Goal: Task Accomplishment & Management: Complete application form

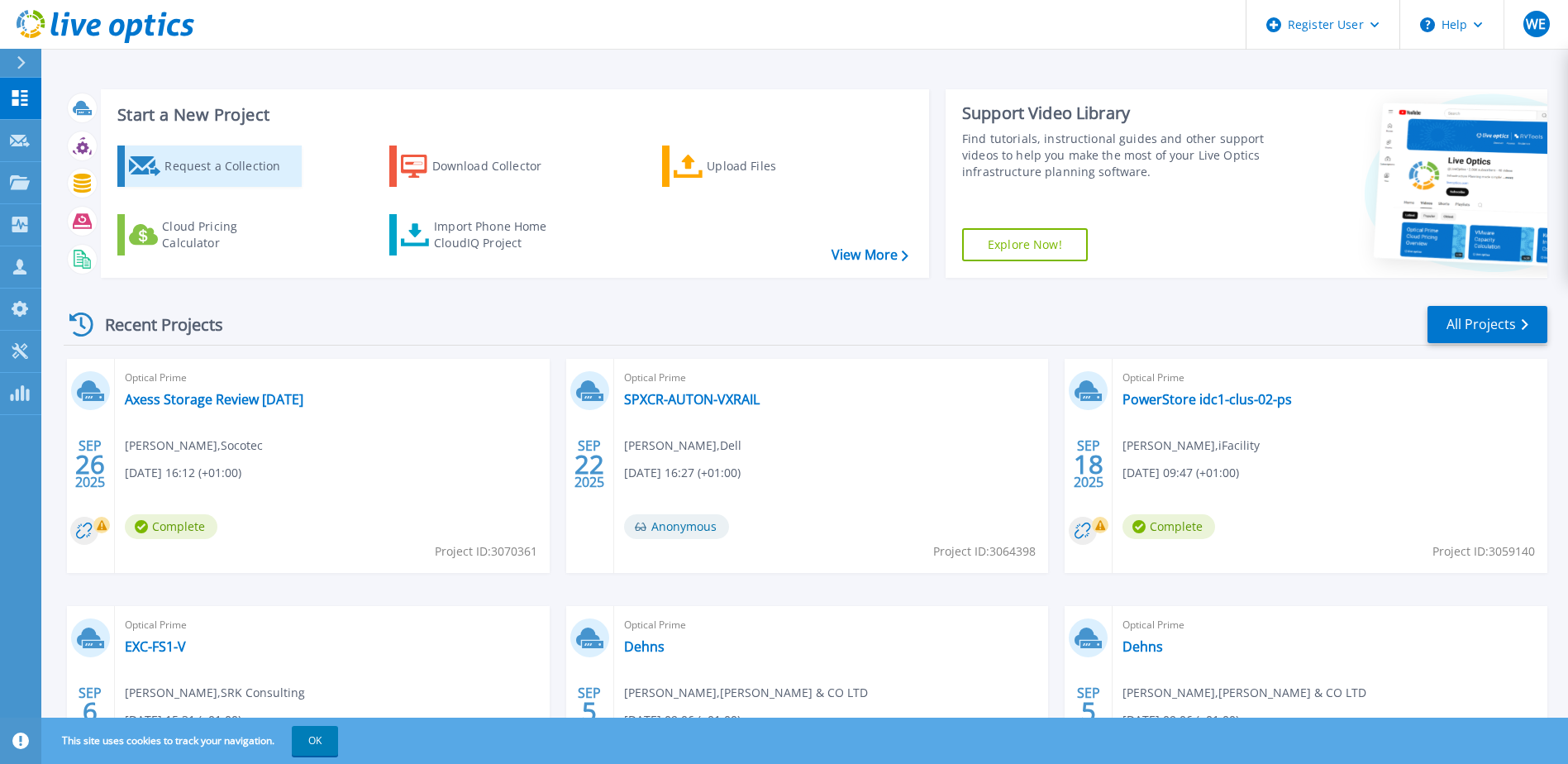
click at [200, 158] on div "Request a Collection" at bounding box center [231, 167] width 132 height 33
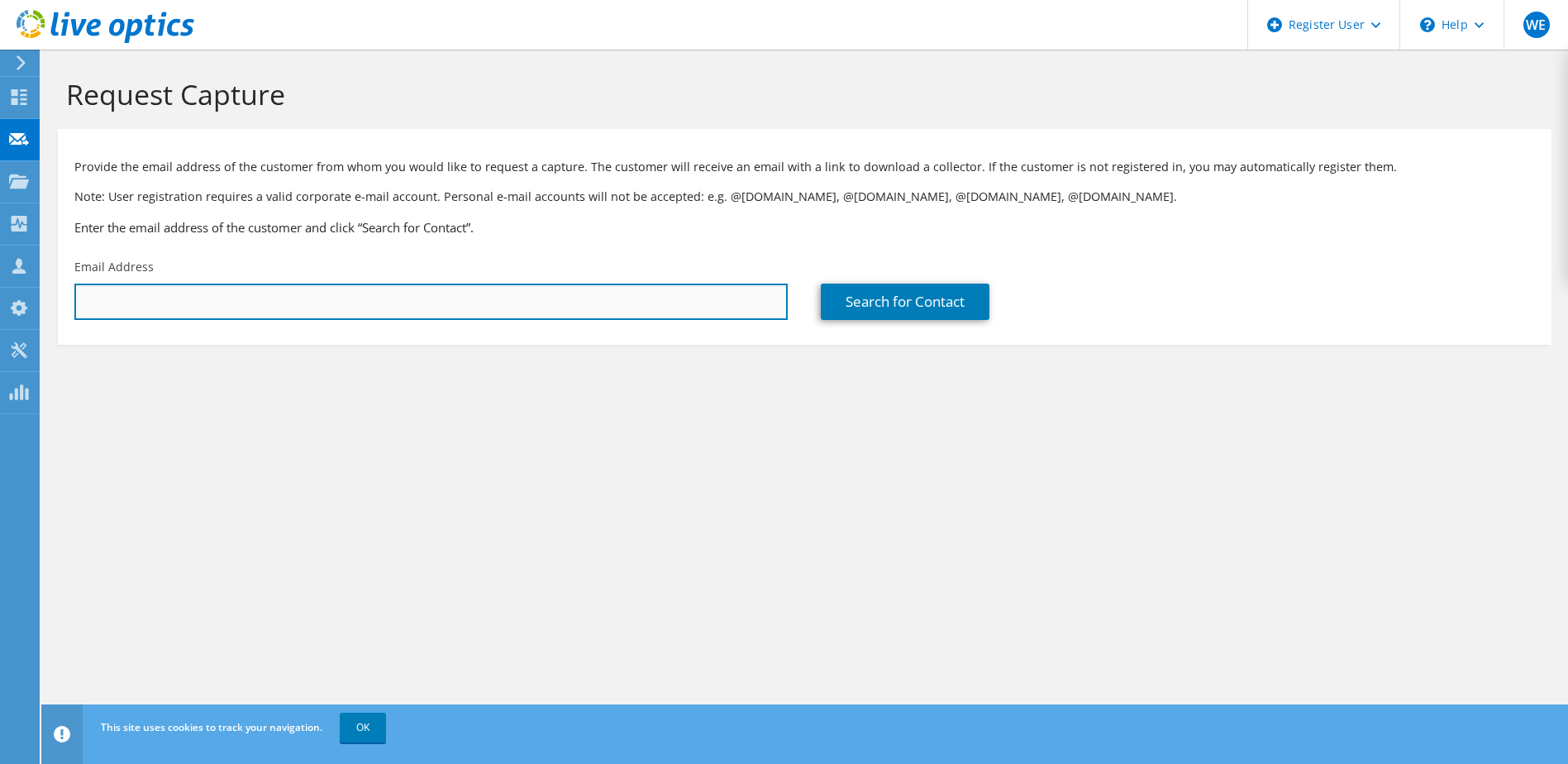
click at [537, 308] on input "text" at bounding box center [430, 301] width 713 height 36
paste input "[PERSON_NAME][EMAIL_ADDRESS][PERSON_NAME][DOMAIN_NAME]"
type input "[PERSON_NAME][EMAIL_ADDRESS][PERSON_NAME][DOMAIN_NAME]"
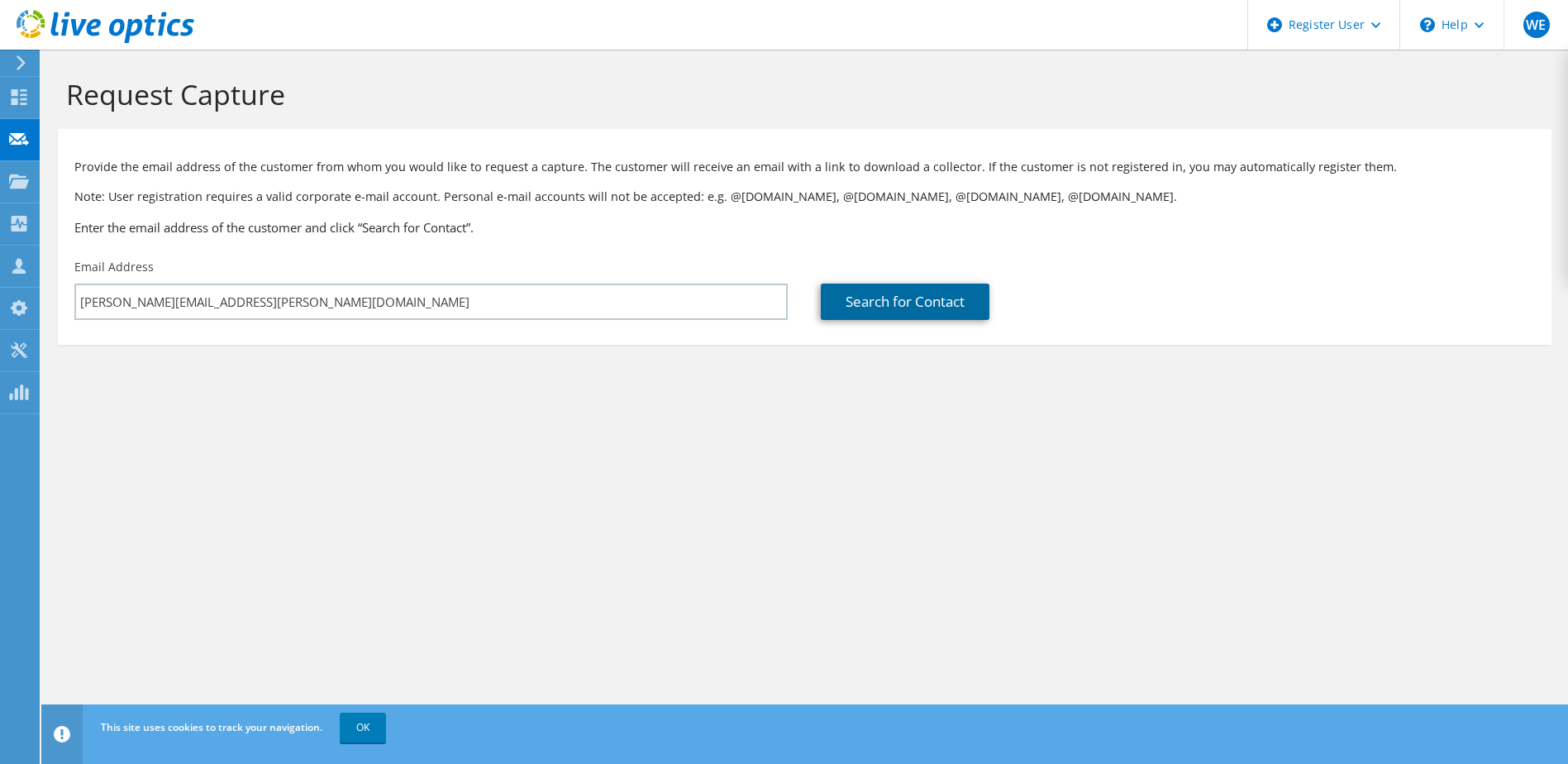
click at [948, 306] on link "Search for Contact" at bounding box center [905, 301] width 168 height 36
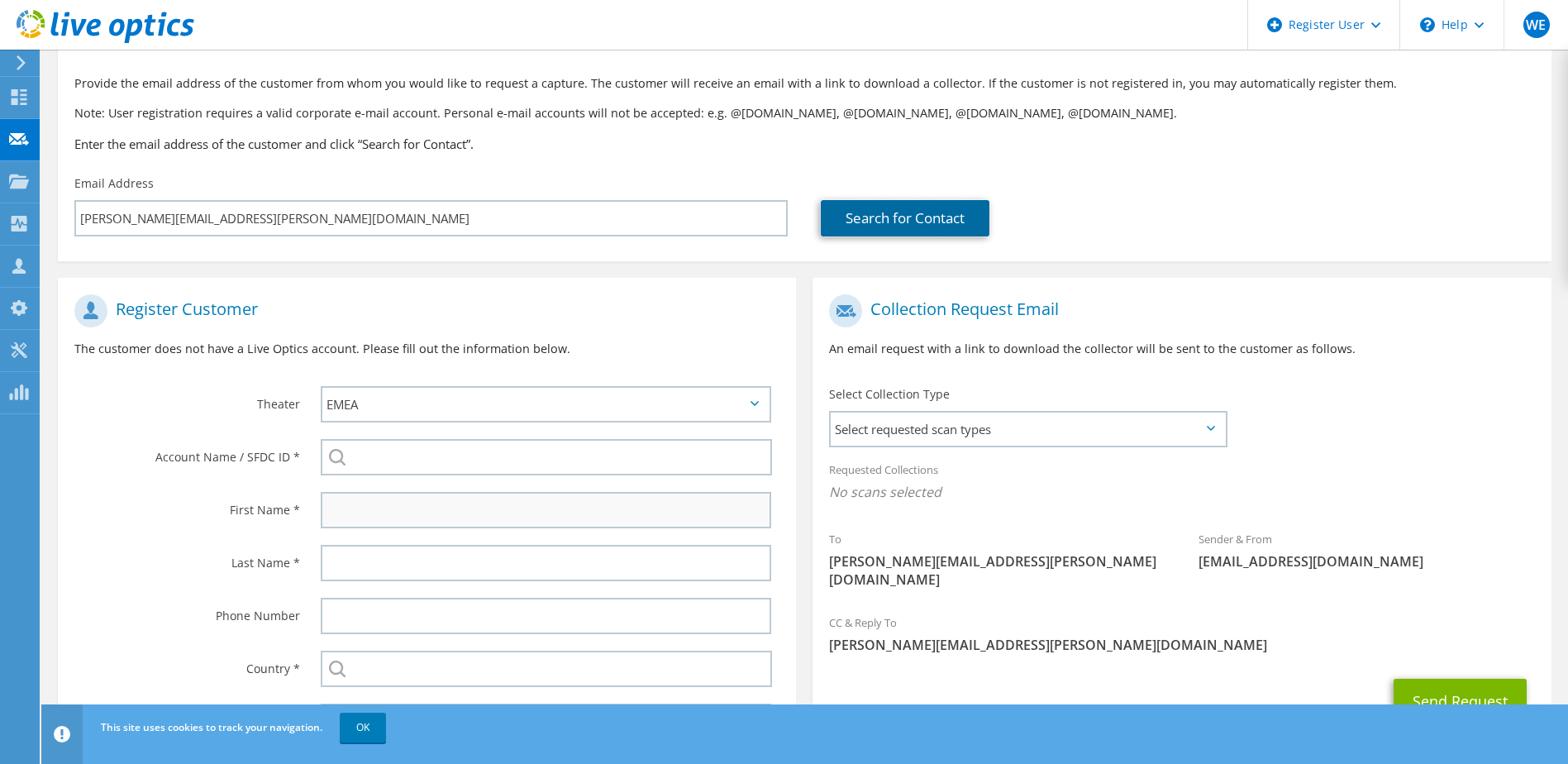
scroll to position [10, 0]
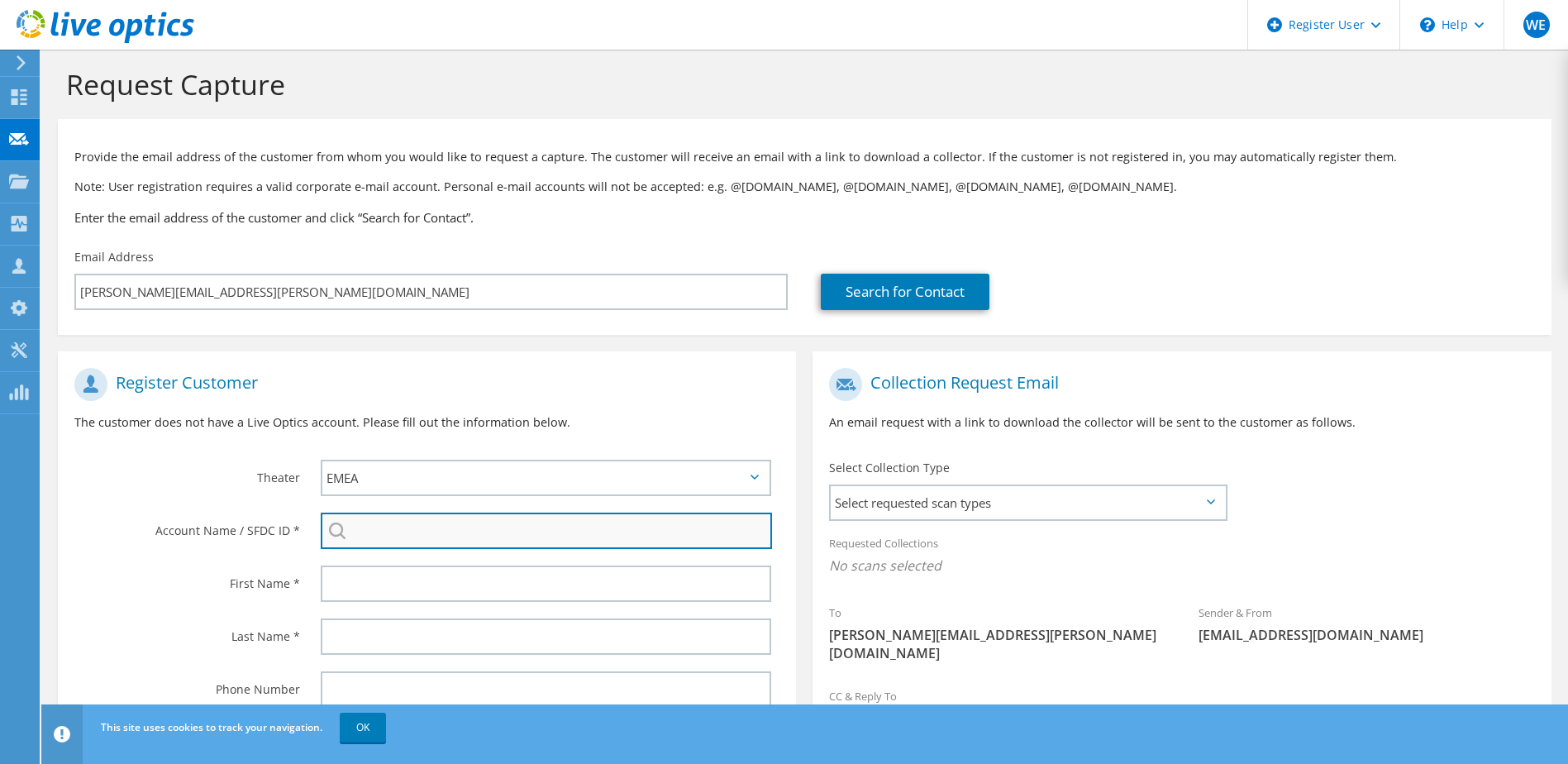
click at [469, 539] on input "search" at bounding box center [546, 530] width 452 height 36
paste input "2979267944"
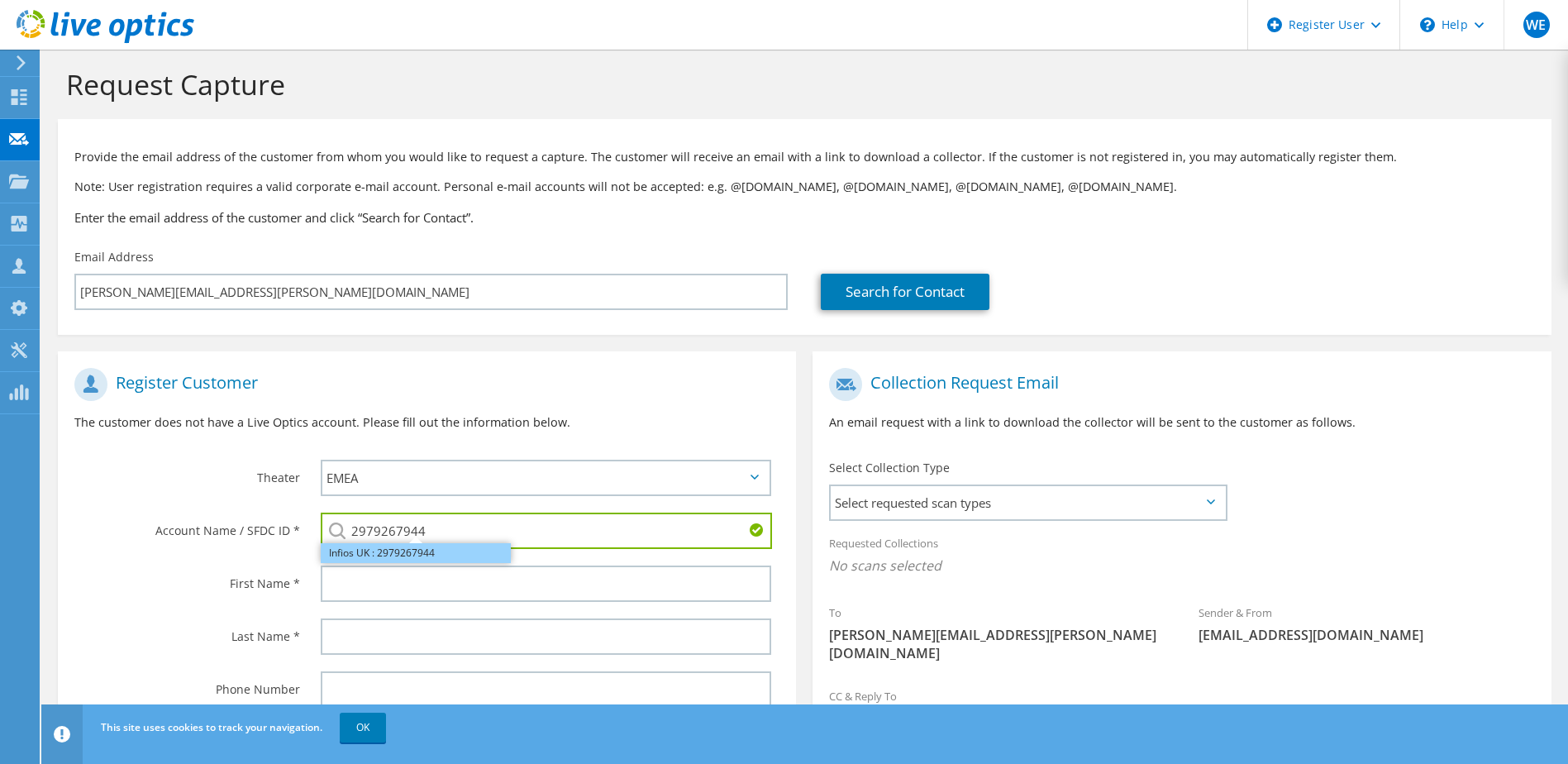
click at [447, 550] on li "Infios UK : 2979267944" at bounding box center [415, 554] width 190 height 19
type input "Infios UK : 2979267944"
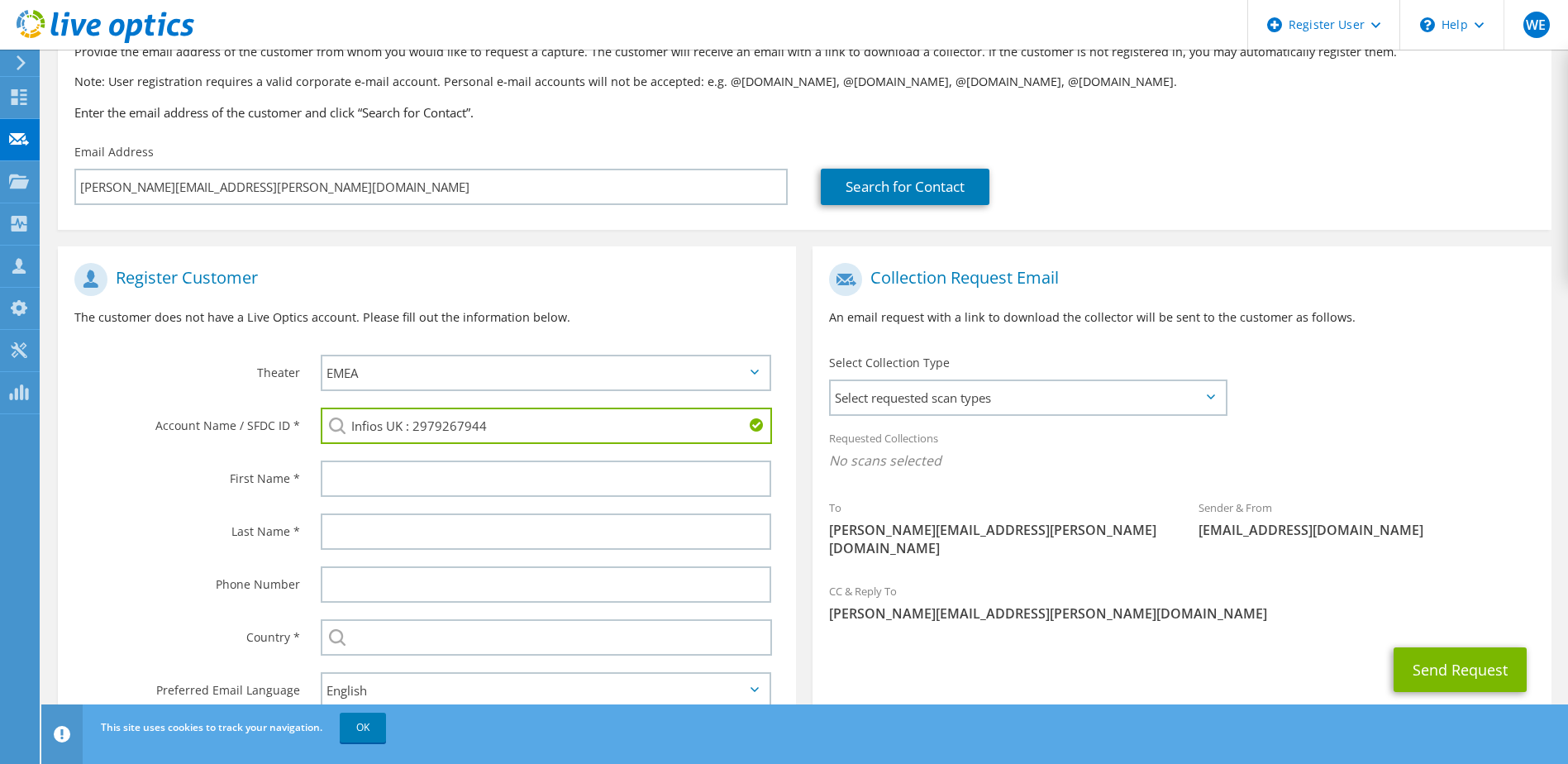
scroll to position [175, 0]
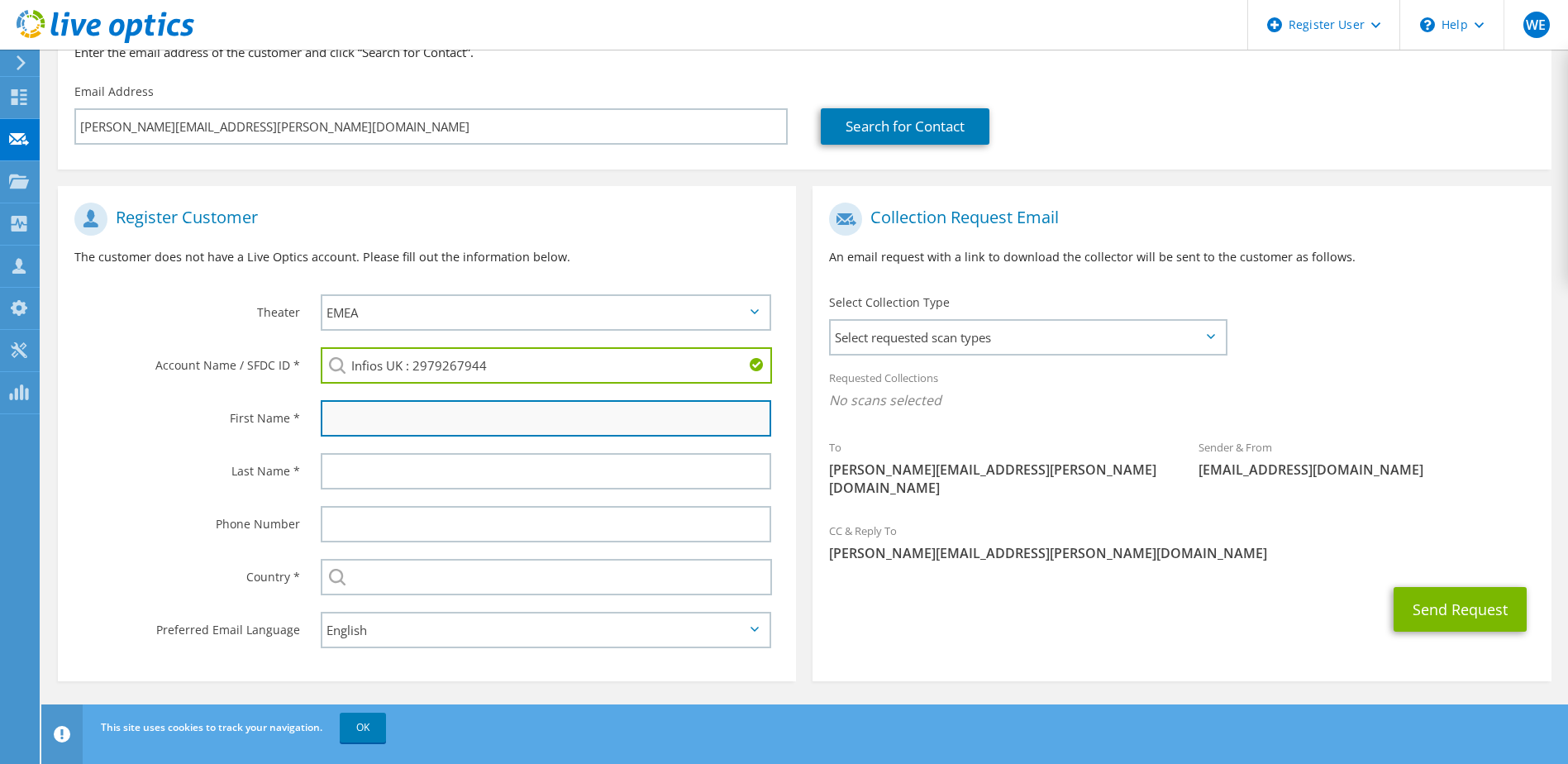
click at [380, 409] on input "text" at bounding box center [545, 418] width 451 height 36
type input "[PERSON_NAME]"
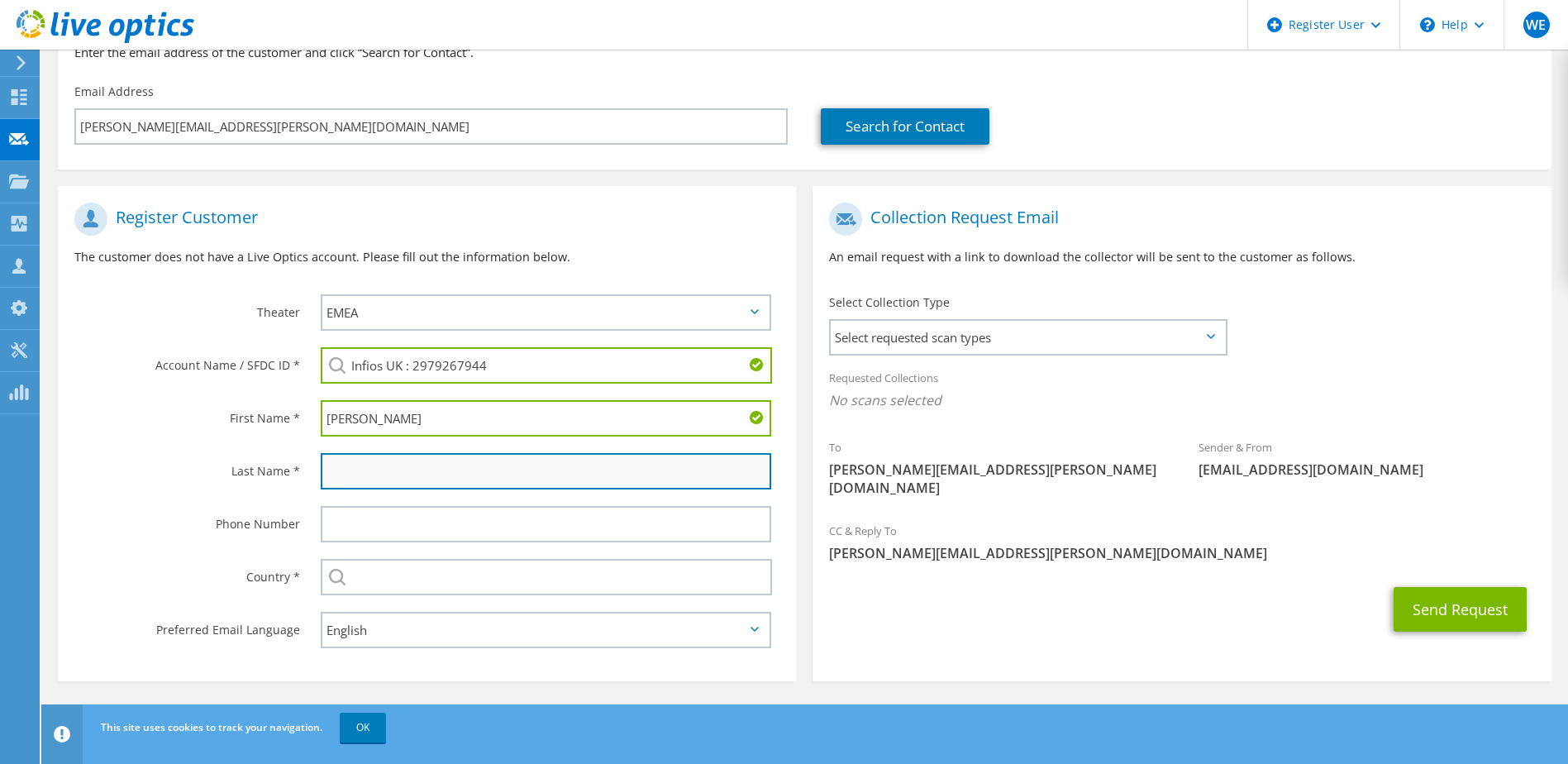
click at [372, 473] on input "text" at bounding box center [545, 471] width 451 height 36
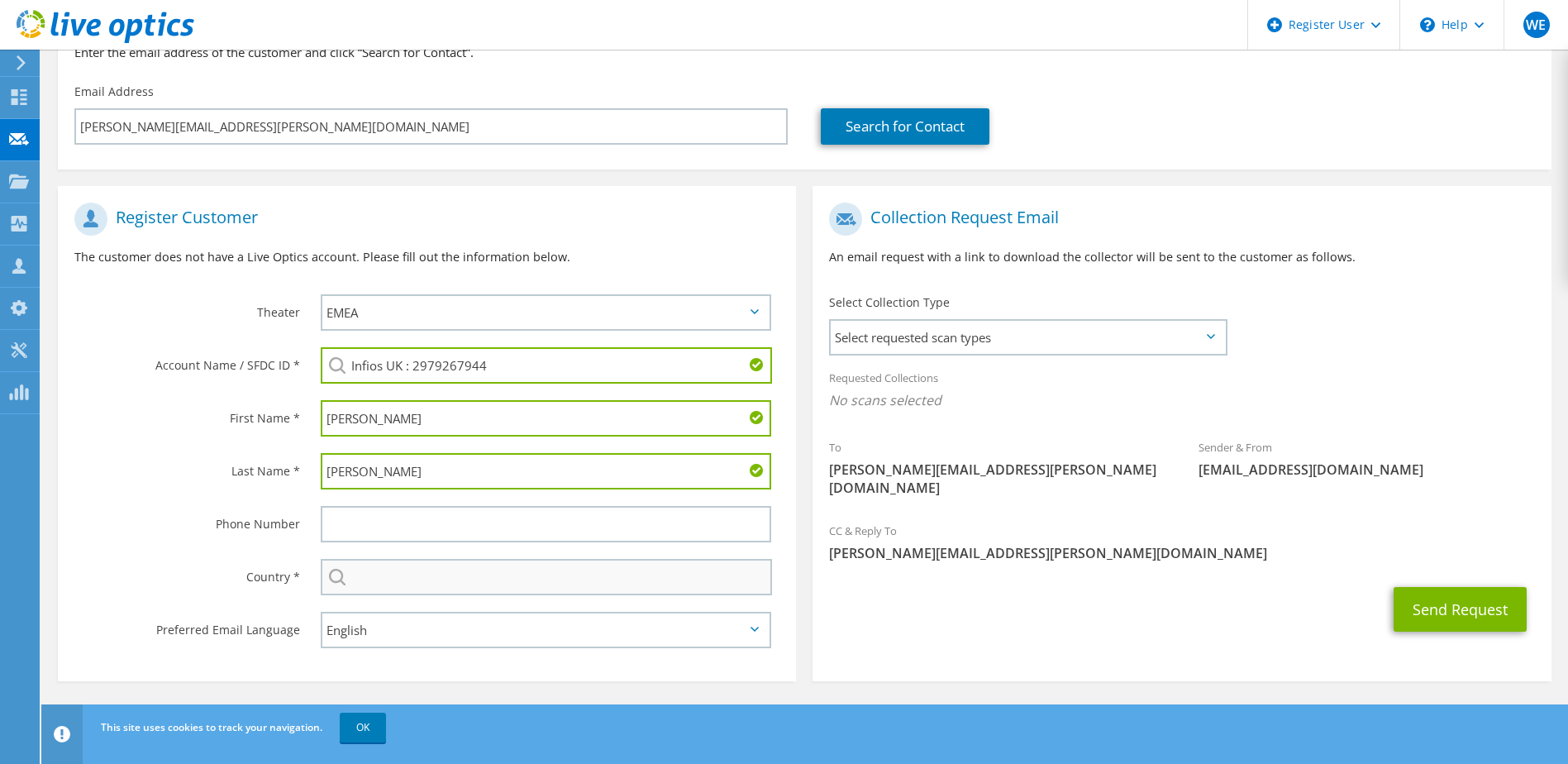
type input "[PERSON_NAME]"
click at [501, 584] on input "text" at bounding box center [546, 577] width 452 height 36
type input "[GEOGRAPHIC_DATA]"
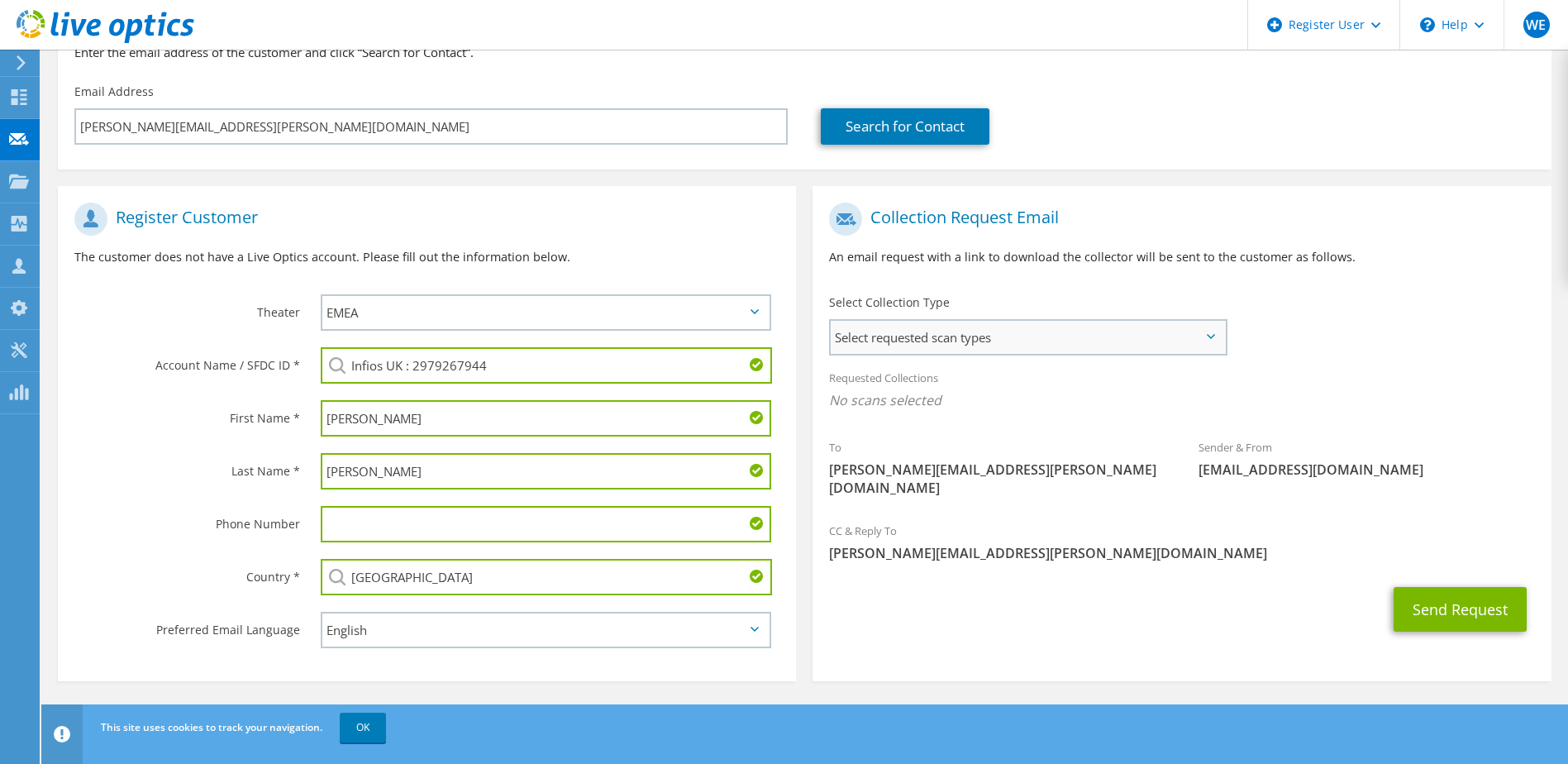
click at [1057, 342] on span "Select requested scan types" at bounding box center [1027, 337] width 393 height 33
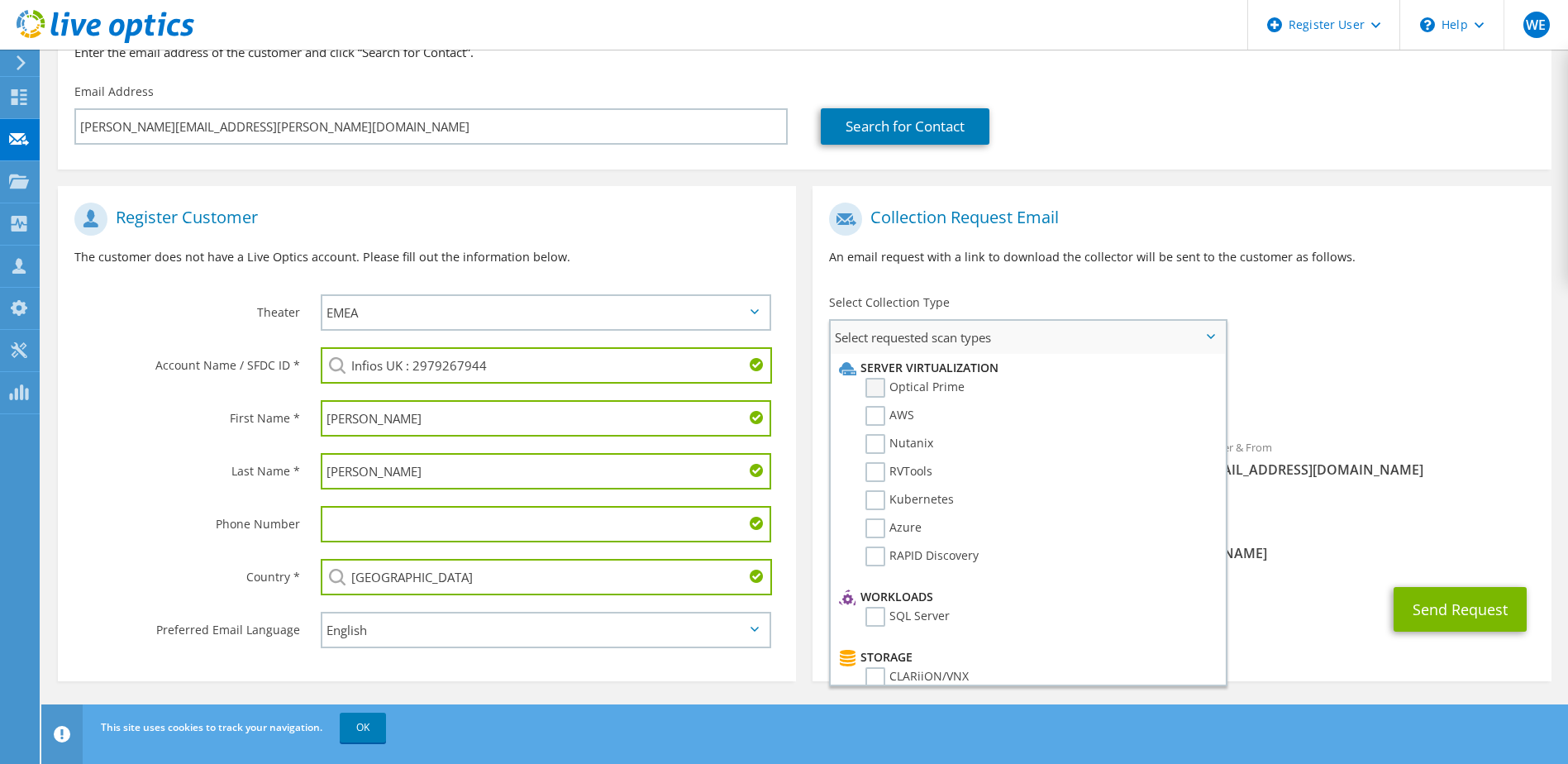
click at [906, 388] on label "Optical Prime" at bounding box center [915, 388] width 99 height 19
click at [0, 0] on input "Optical Prime" at bounding box center [0, 0] width 0 height 0
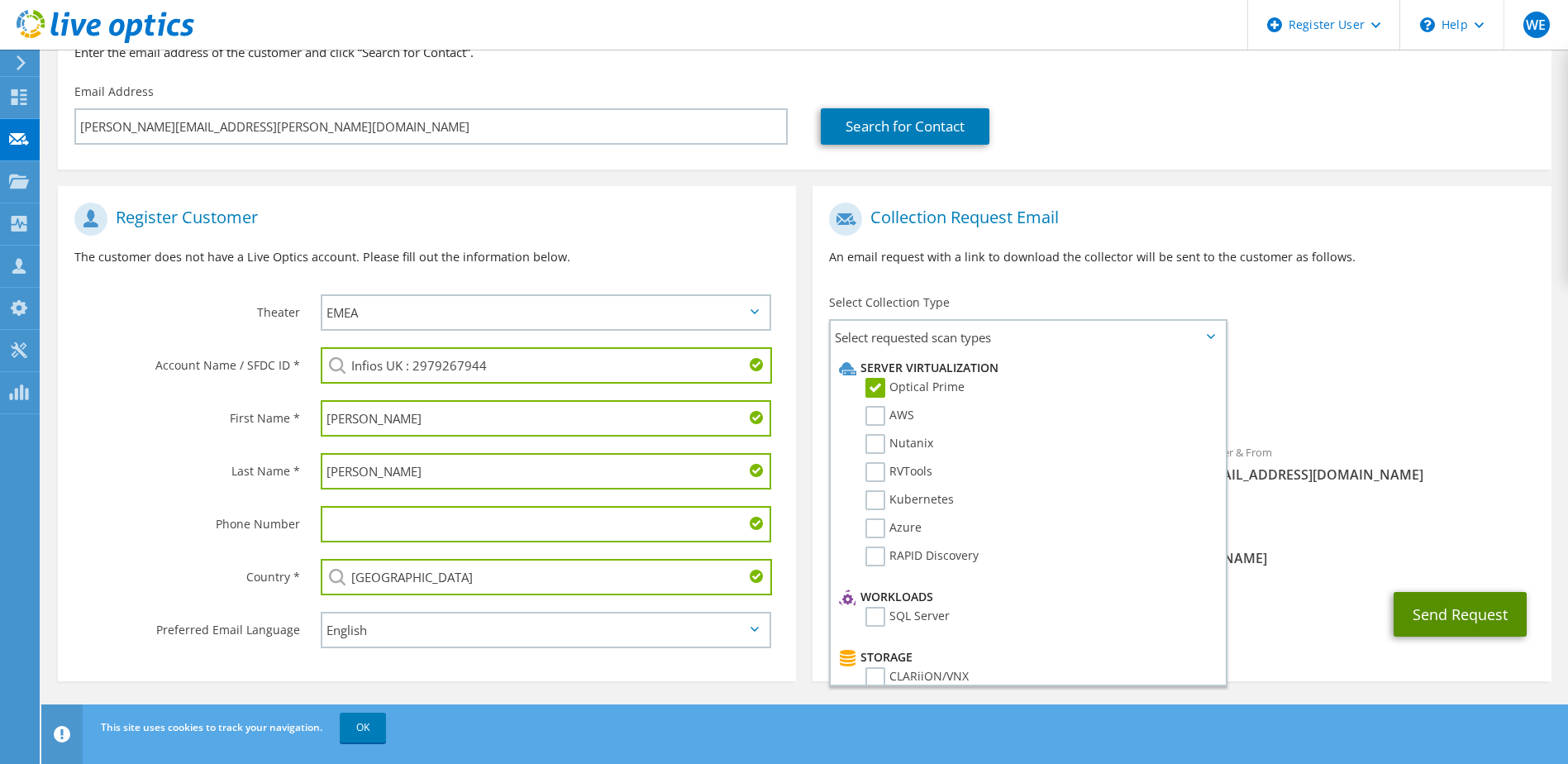
click at [1429, 592] on button "Send Request" at bounding box center [1460, 615] width 133 height 45
